Goal: Task Accomplishment & Management: Manage account settings

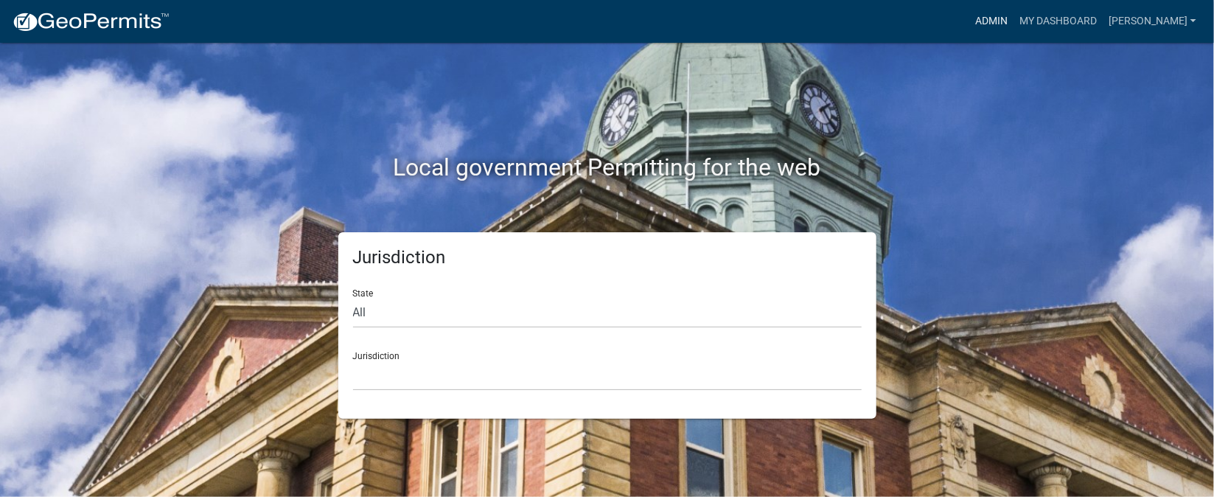
click at [1014, 15] on link "Admin" at bounding box center [992, 21] width 44 height 28
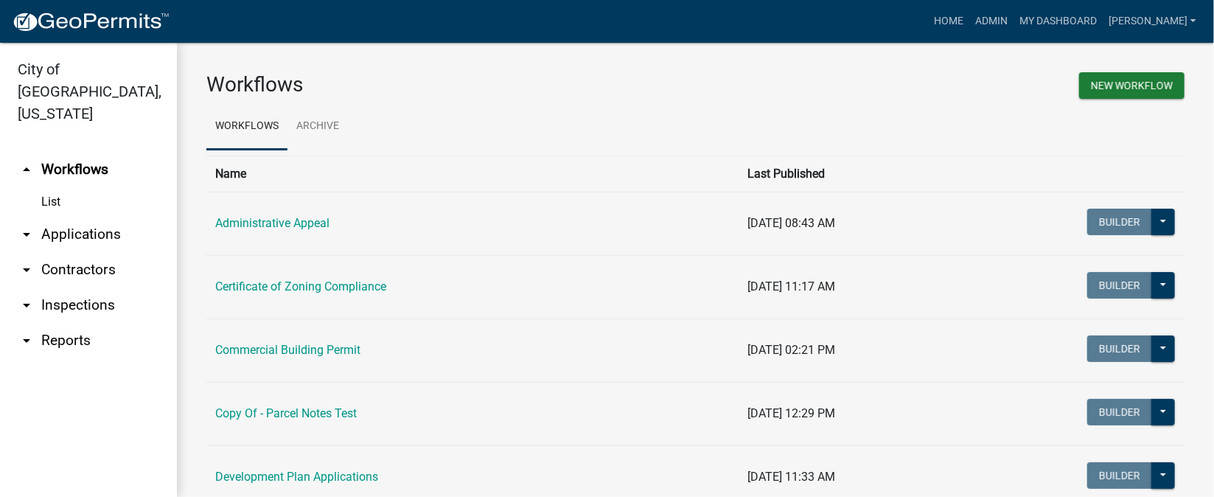
click at [90, 288] on link "arrow_drop_down Inspections" at bounding box center [88, 305] width 177 height 35
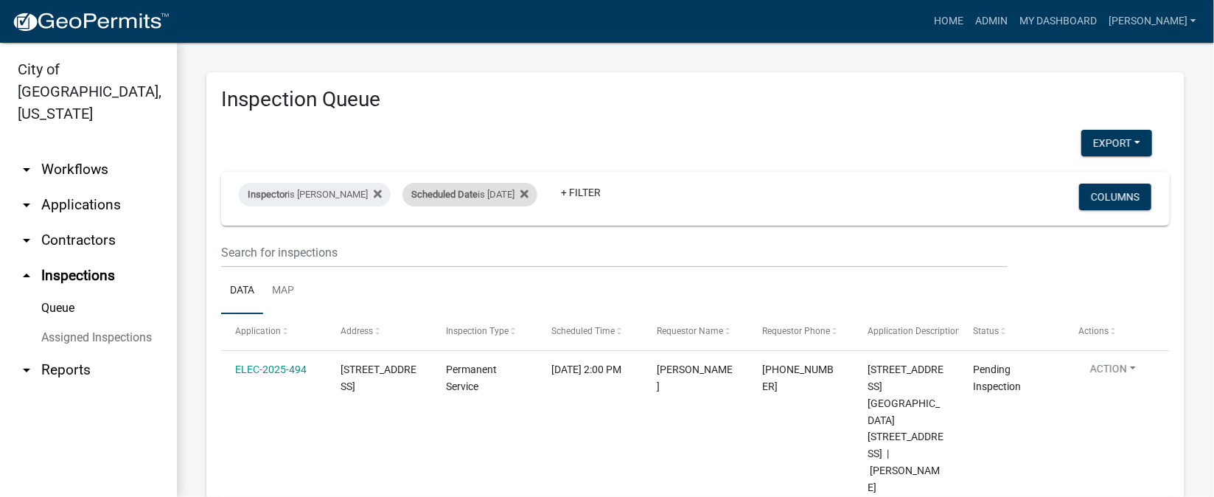
click at [524, 191] on div "Scheduled Date is [DATE]" at bounding box center [470, 195] width 135 height 24
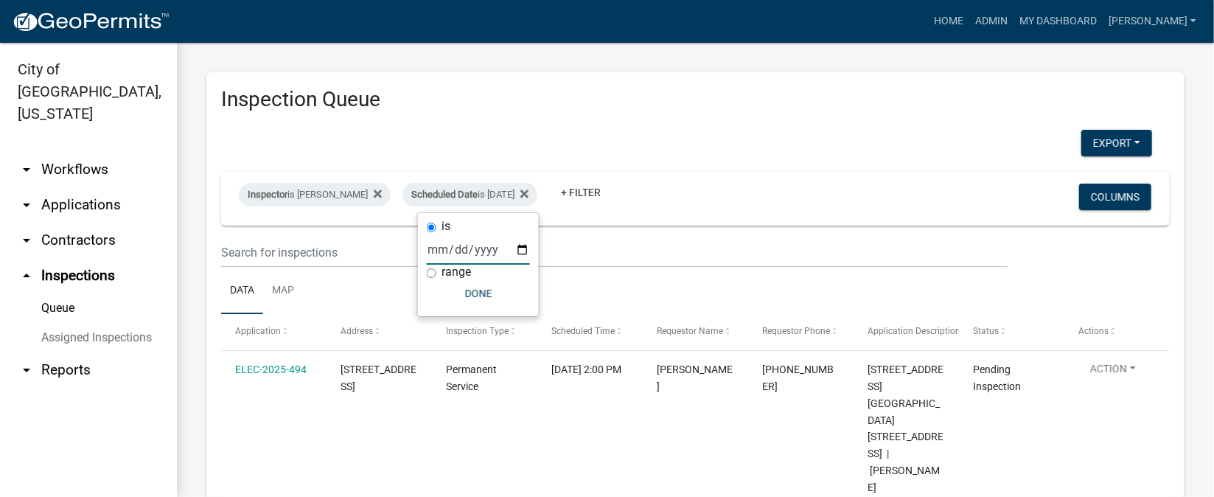
click at [526, 254] on input "[DATE]" at bounding box center [478, 249] width 103 height 30
type input "[DATE]"
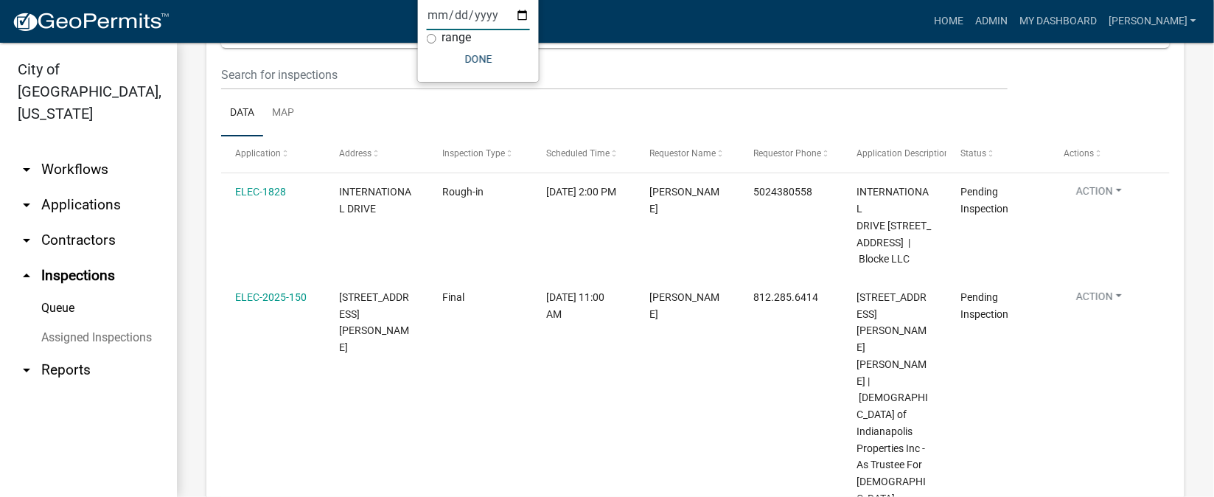
scroll to position [111, 0]
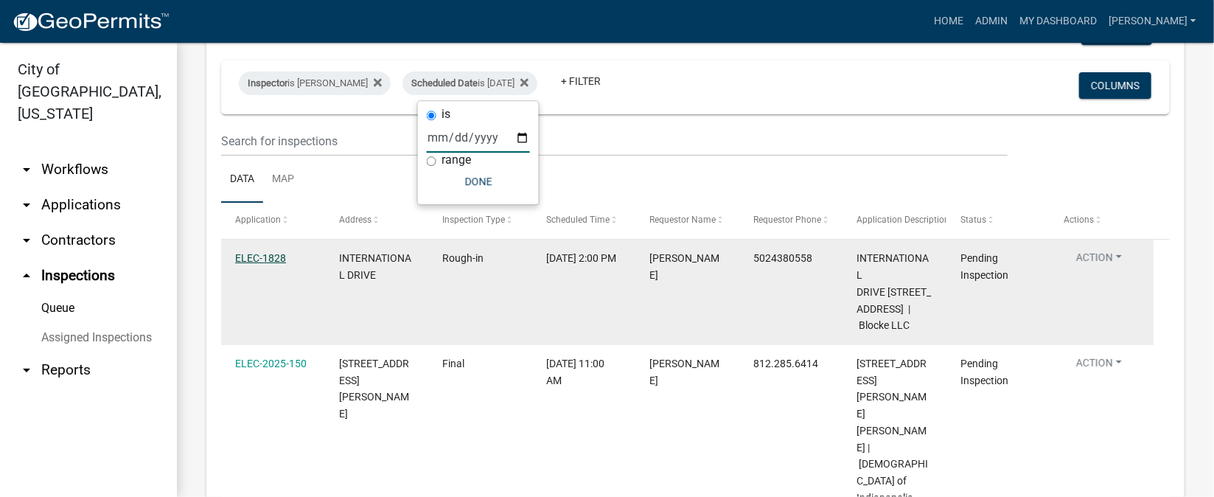
click at [245, 257] on link "ELEC-1828" at bounding box center [260, 258] width 51 height 12
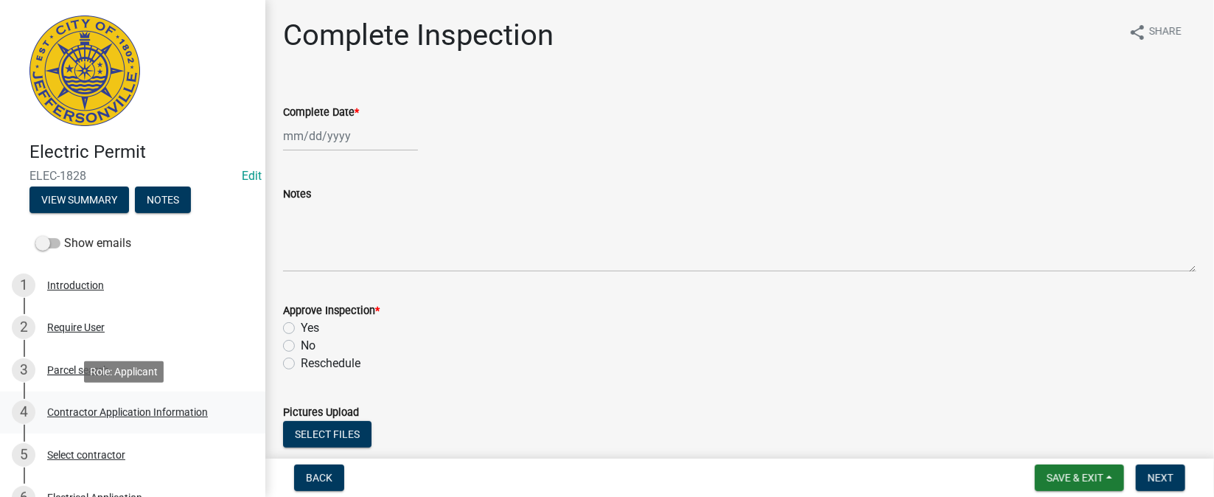
click at [185, 412] on div "Contractor Application Information" at bounding box center [127, 412] width 161 height 10
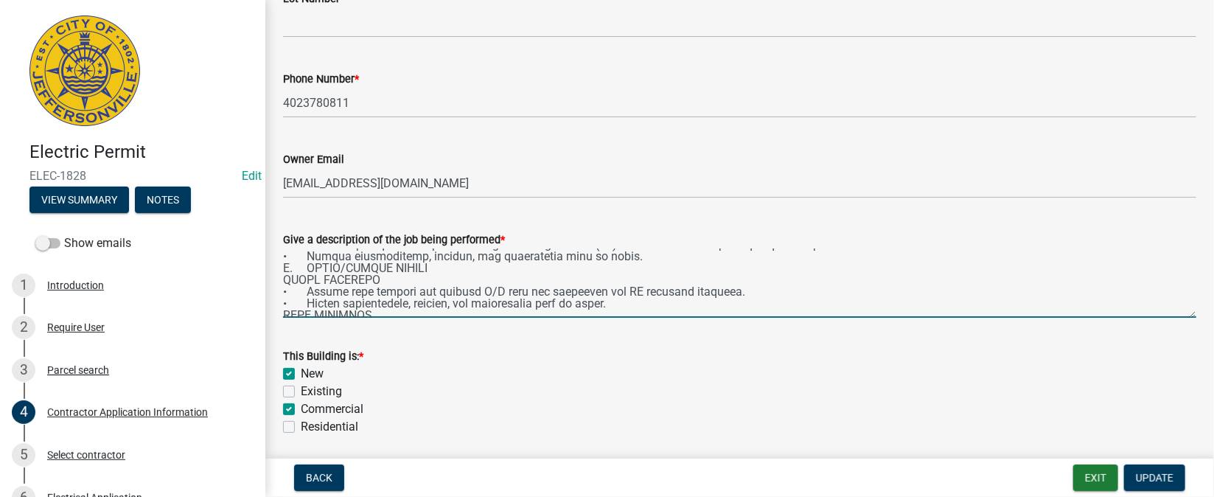
scroll to position [1817, 0]
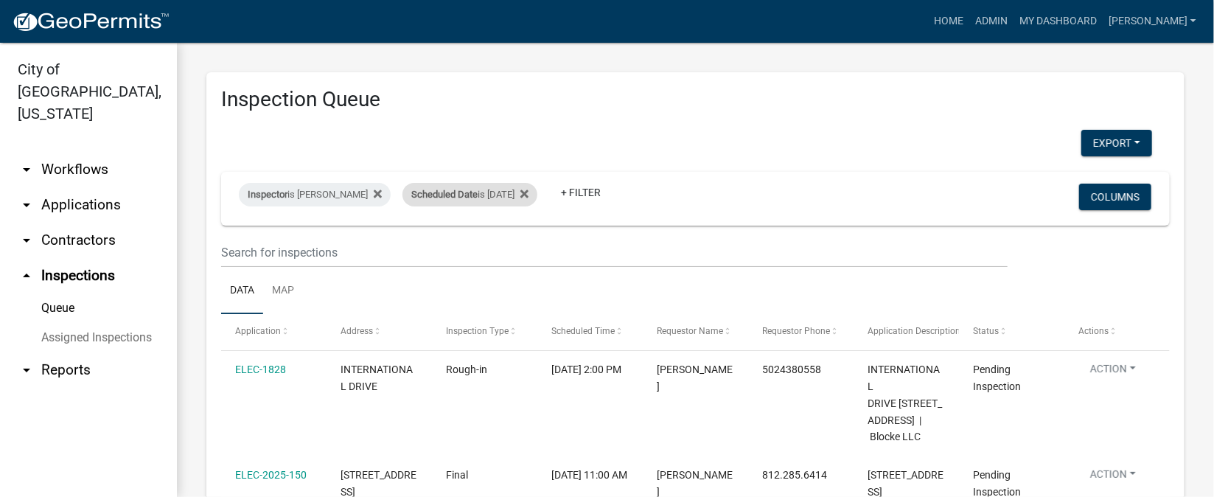
click at [515, 195] on div "Scheduled Date is [DATE]" at bounding box center [470, 195] width 135 height 24
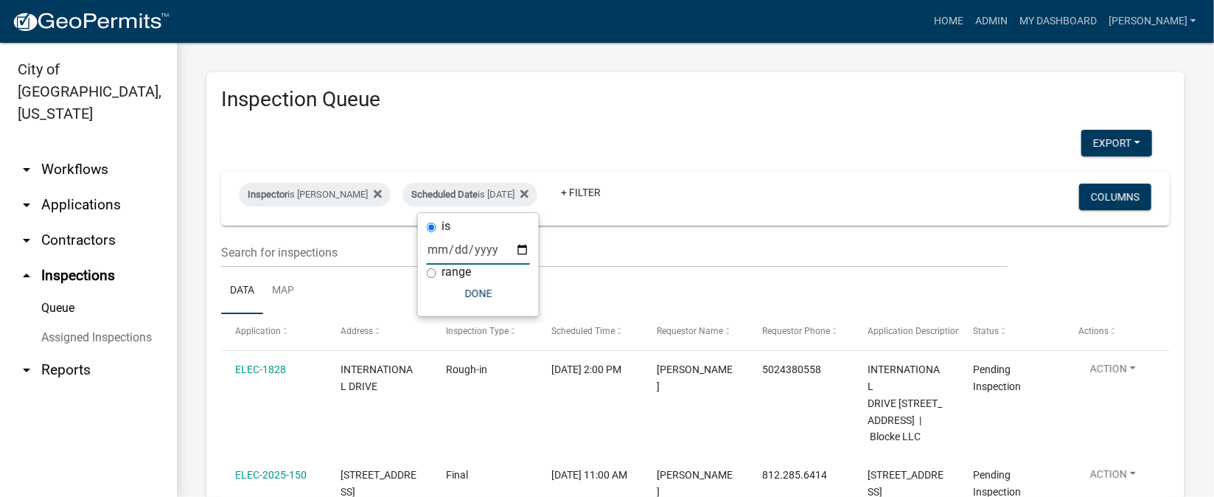
click at [523, 252] on input "[DATE]" at bounding box center [478, 249] width 103 height 30
type input "[DATE]"
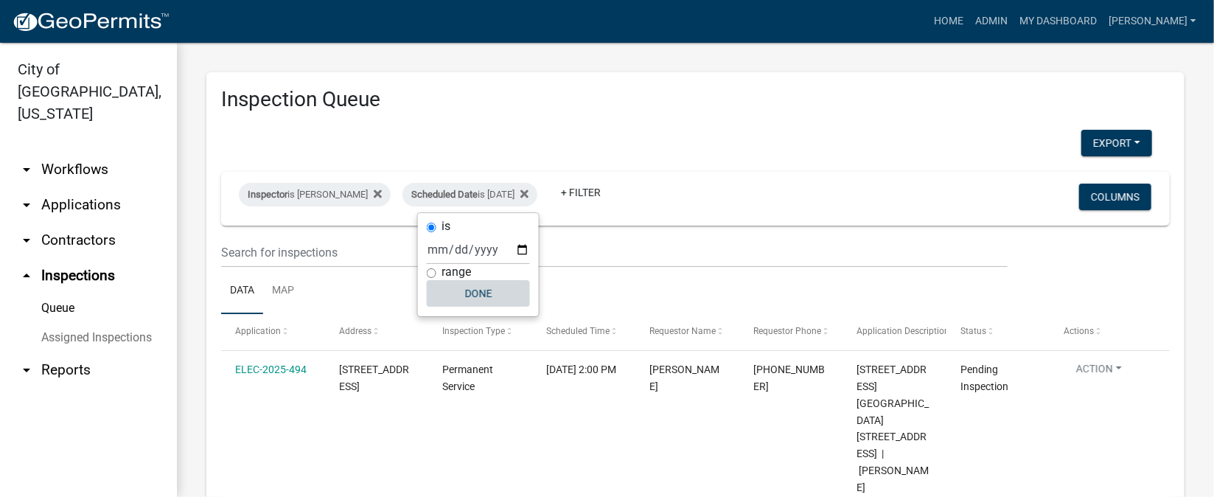
click at [478, 289] on button "Done" at bounding box center [478, 293] width 103 height 27
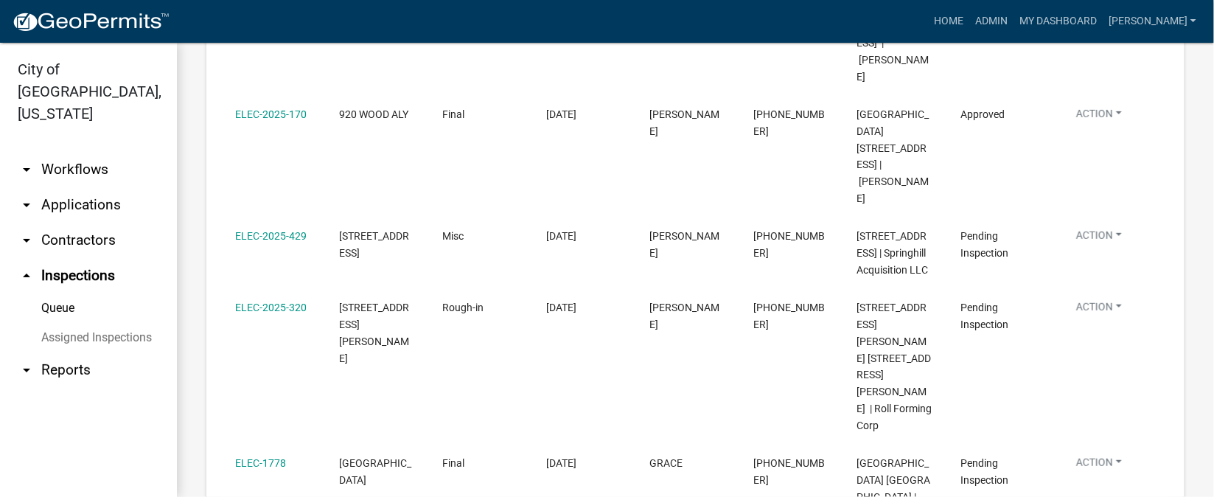
scroll to position [442, 0]
